Goal: Information Seeking & Learning: Learn about a topic

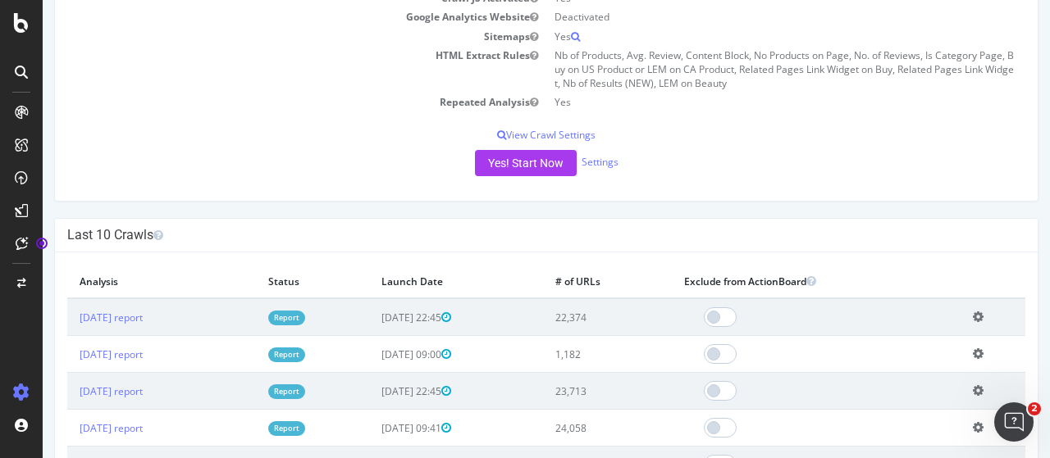
scroll to position [410, 0]
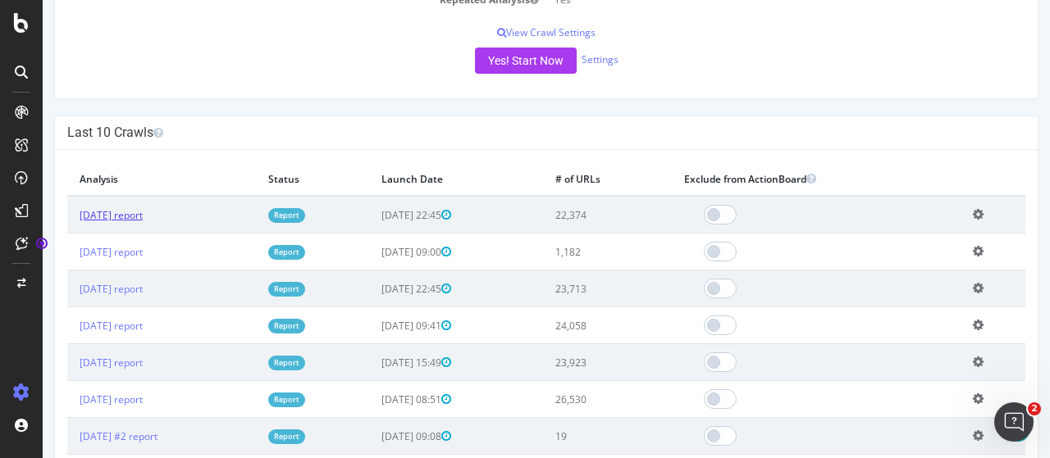
click at [143, 211] on link "[DATE] report" at bounding box center [111, 215] width 63 height 14
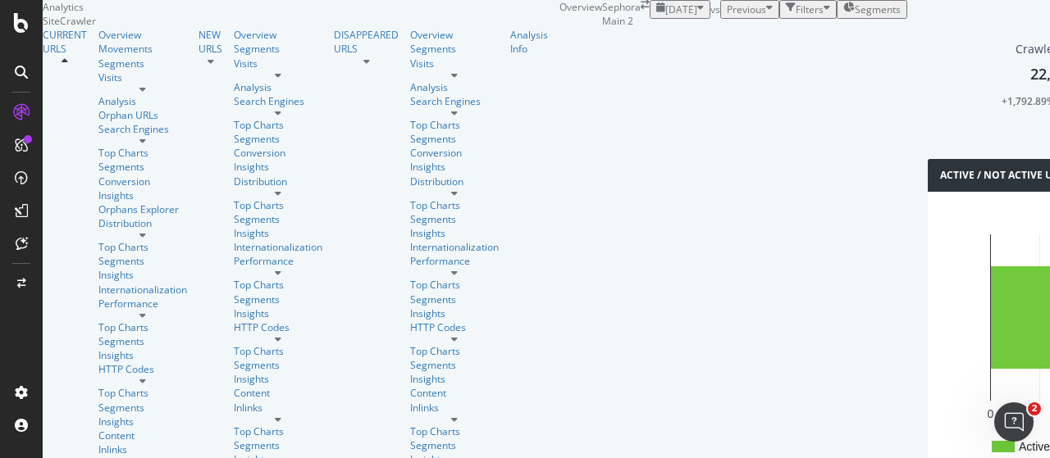
scroll to position [26, 0]
click at [146, 311] on icon at bounding box center [142, 316] width 7 height 10
click at [149, 230] on div at bounding box center [142, 235] width 89 height 10
click at [144, 94] on div at bounding box center [142, 89] width 89 height 10
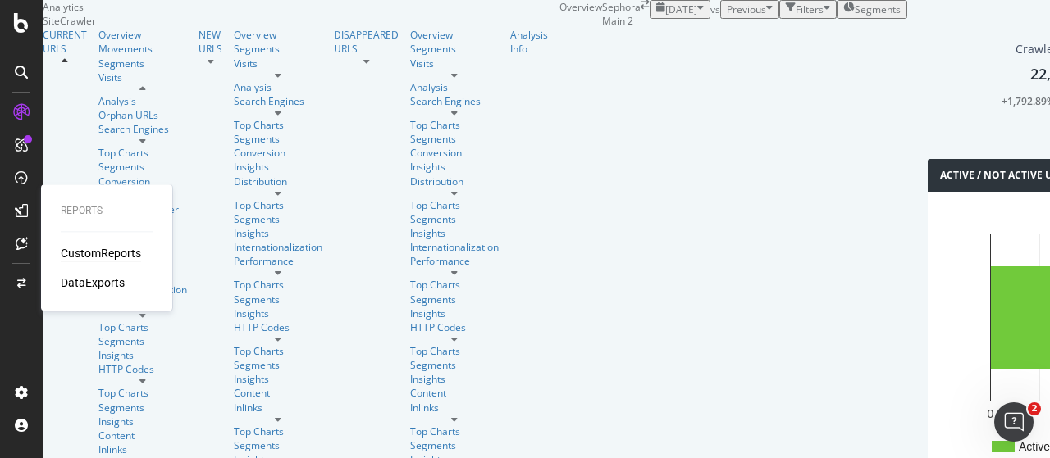
click at [100, 249] on div "CustomReports" at bounding box center [101, 253] width 80 height 16
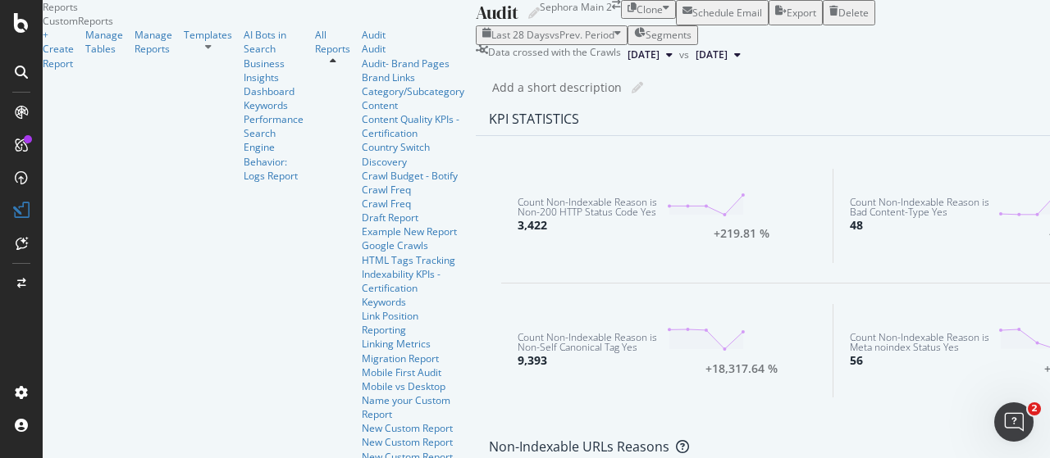
scroll to position [1005, 0]
click at [184, 52] on div at bounding box center [208, 47] width 48 height 10
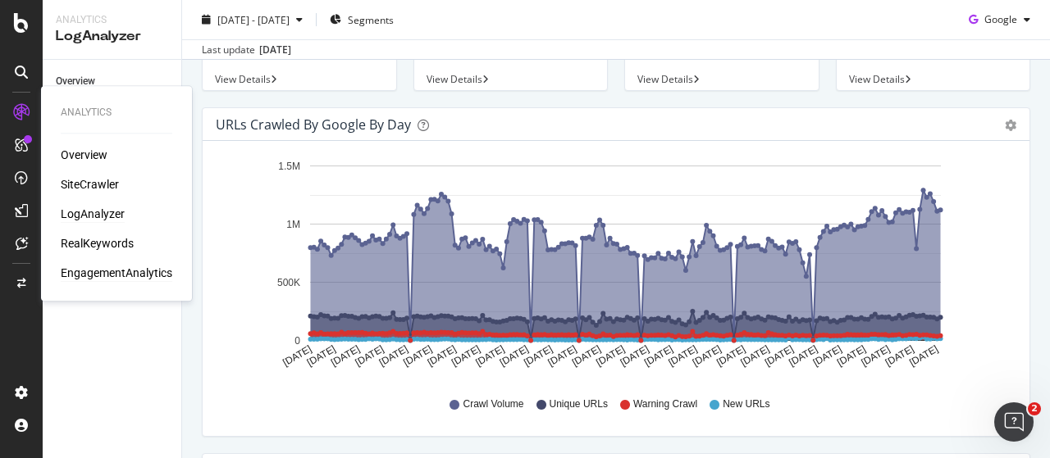
click at [85, 276] on div "EngagementAnalytics" at bounding box center [117, 273] width 112 height 16
